Goal: Information Seeking & Learning: Compare options

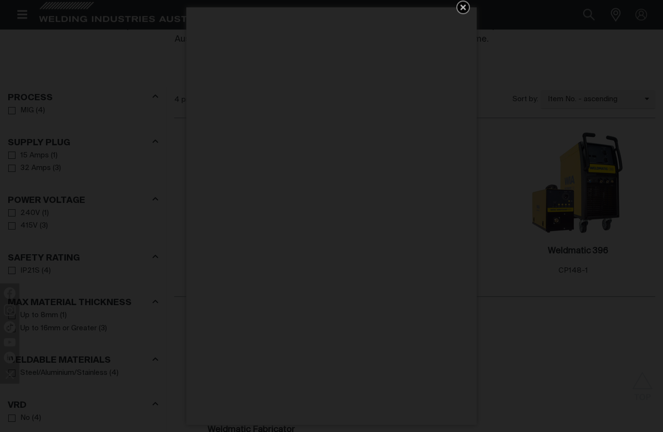
scroll to position [457, 0]
click at [541, 136] on div "Get 5 WIA Welding Guides Free!" at bounding box center [331, 216] width 663 height 432
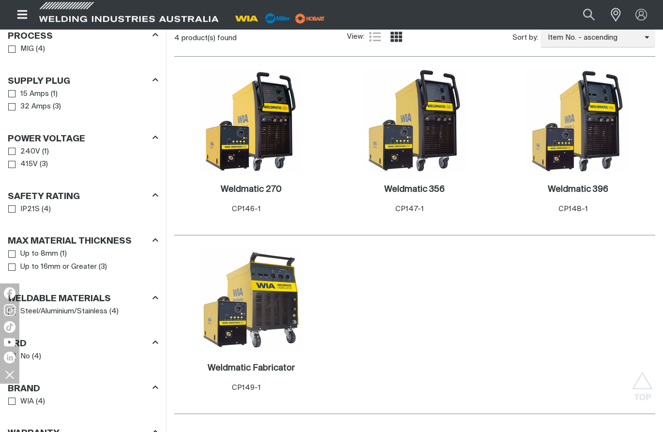
scroll to position [514, 0]
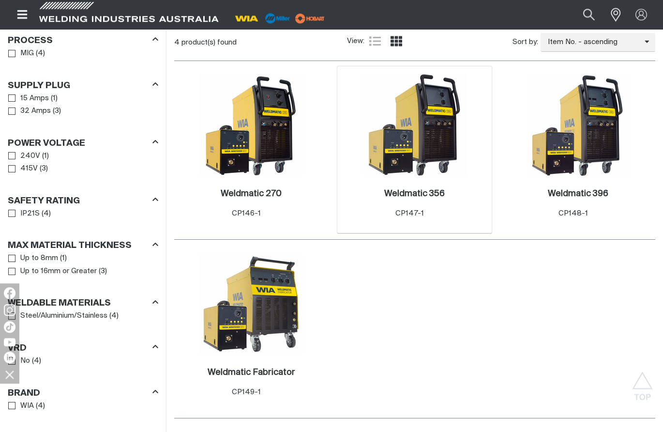
click at [438, 147] on img at bounding box center [415, 126] width 104 height 104
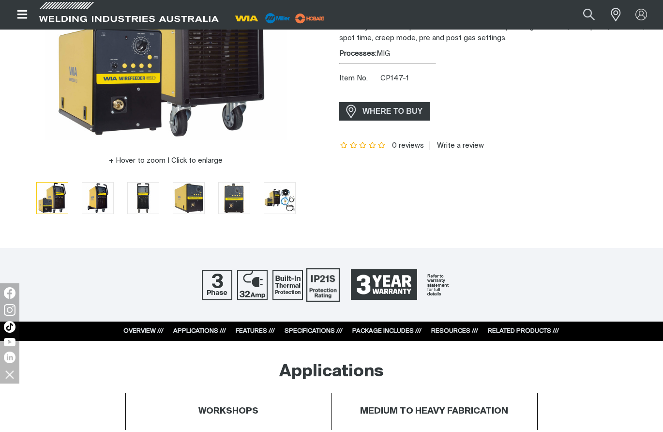
scroll to position [188, 0]
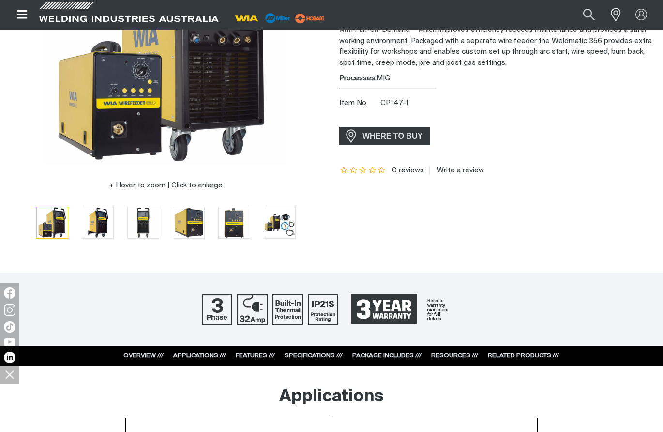
click at [298, 353] on link "SPECIFICATIONS ///" at bounding box center [314, 355] width 58 height 6
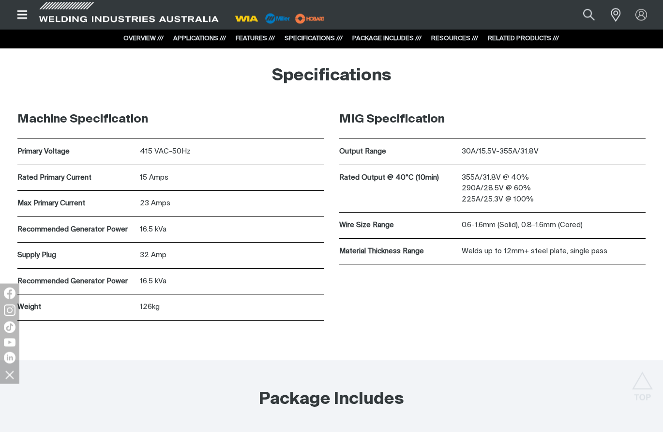
scroll to position [2483, 0]
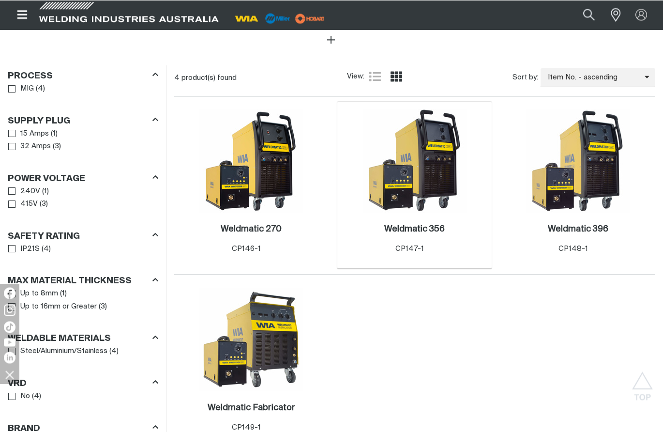
scroll to position [493, 0]
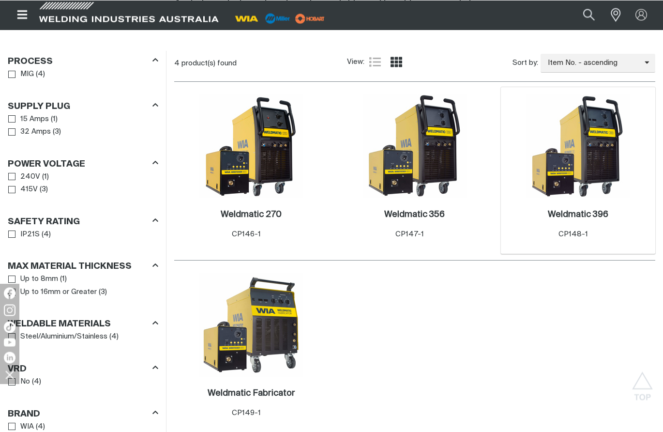
click at [535, 184] on img at bounding box center [578, 146] width 104 height 104
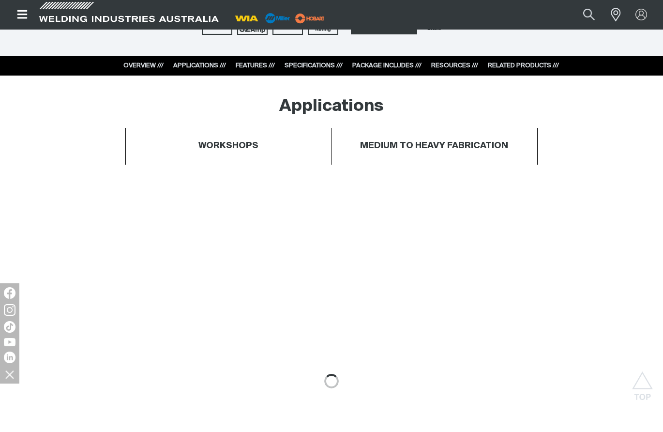
click at [300, 68] on link "SPECIFICATIONS ///" at bounding box center [314, 65] width 58 height 6
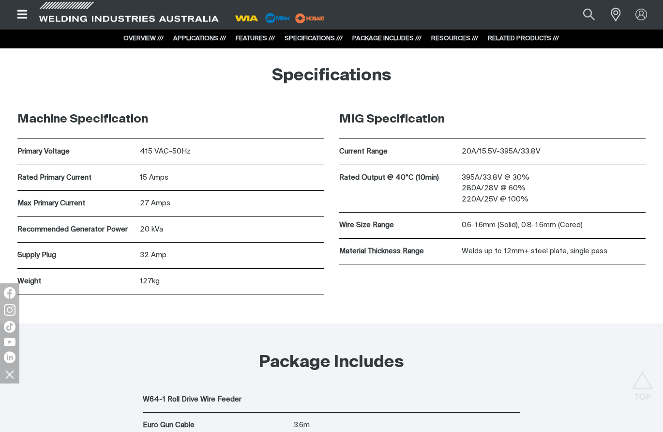
scroll to position [2850, 0]
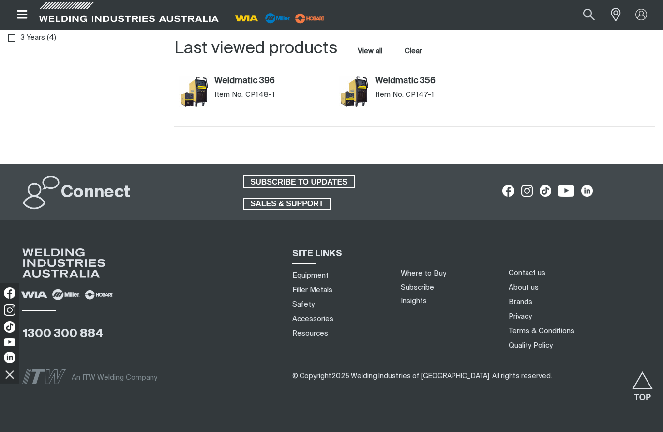
scroll to position [926, 0]
click at [408, 277] on link "Where to Buy" at bounding box center [423, 273] width 45 height 7
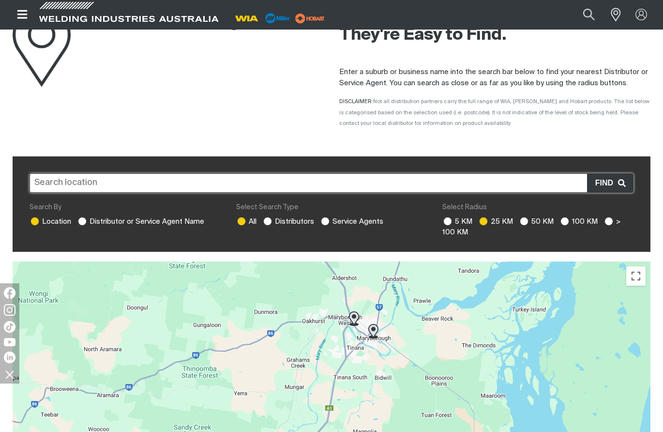
scroll to position [95, 0]
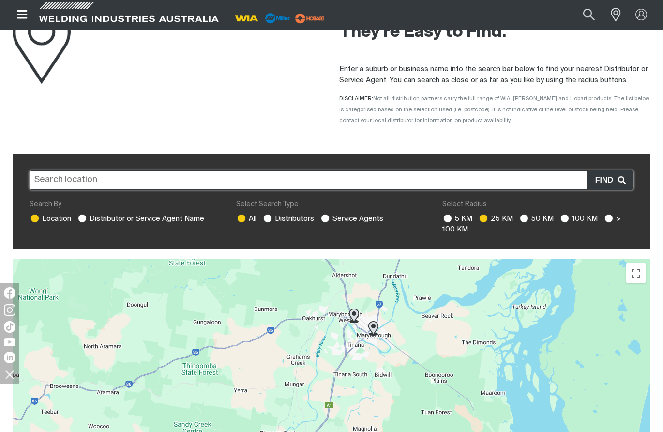
click at [373, 329] on img at bounding box center [373, 328] width 10 height 15
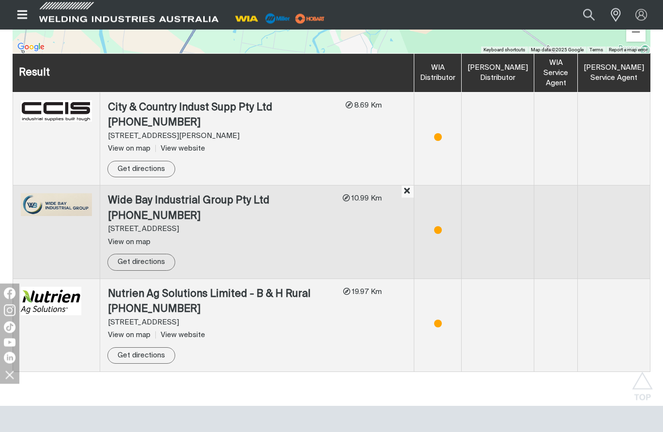
scroll to position [590, 0]
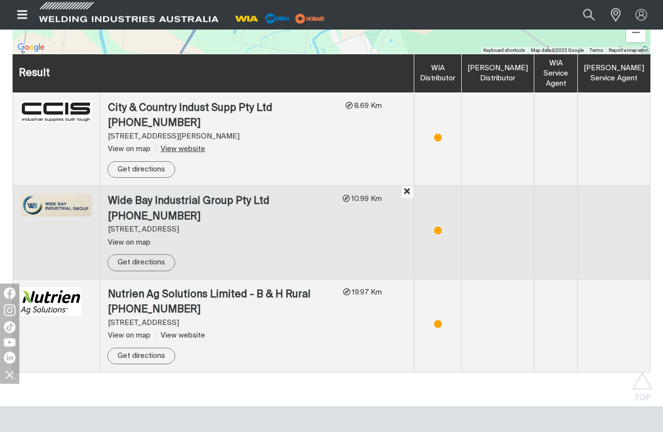
click at [176, 150] on link "View website" at bounding box center [180, 148] width 50 height 7
